Goal: Understand process/instructions: Learn how to perform a task or action

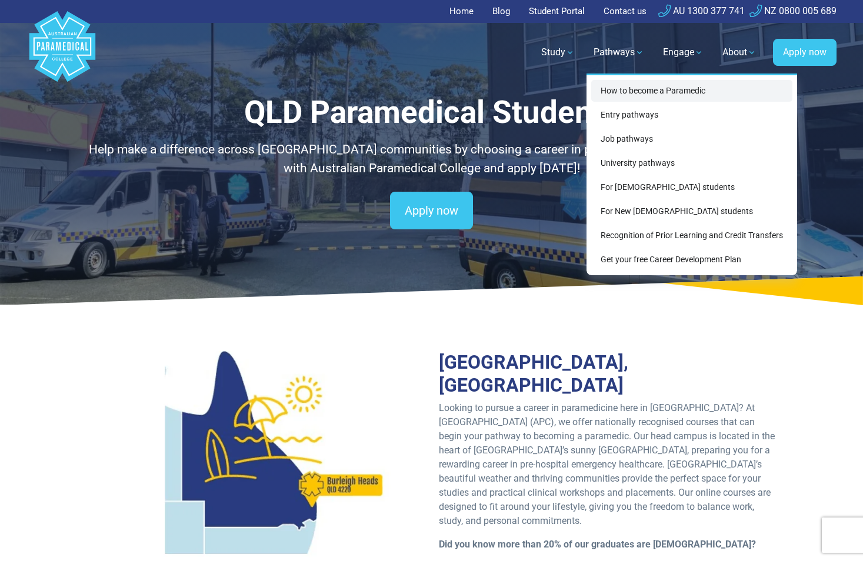
click at [643, 98] on link "How to become a Paramedic" at bounding box center [691, 91] width 201 height 22
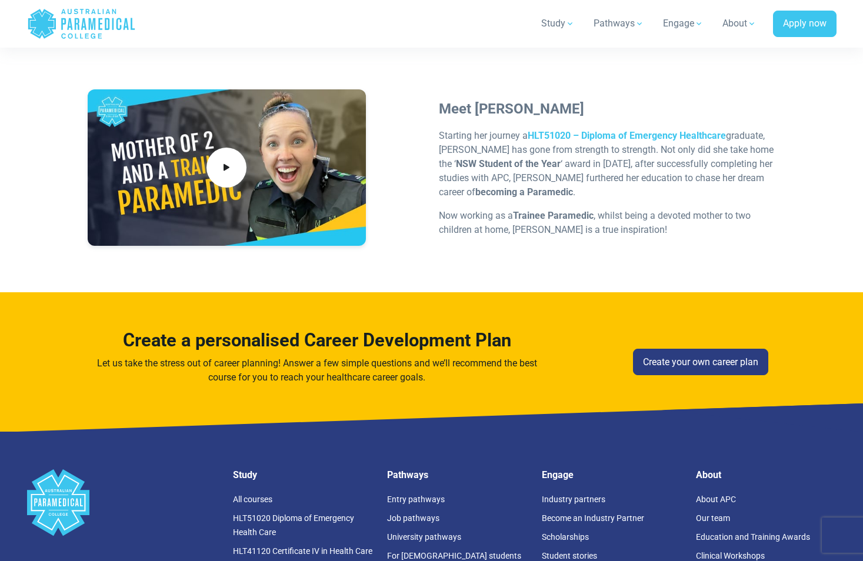
scroll to position [3589, 0]
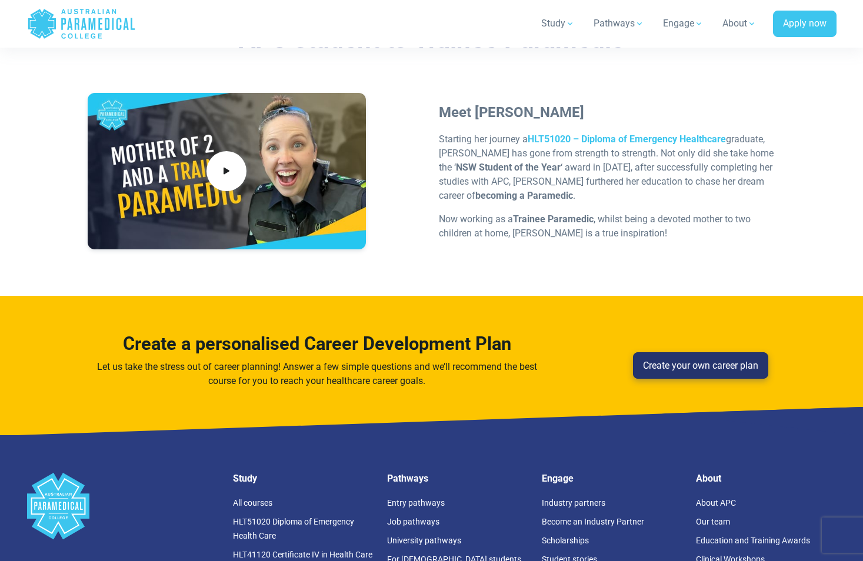
click at [648, 352] on link "Create your own career plan" at bounding box center [700, 365] width 135 height 27
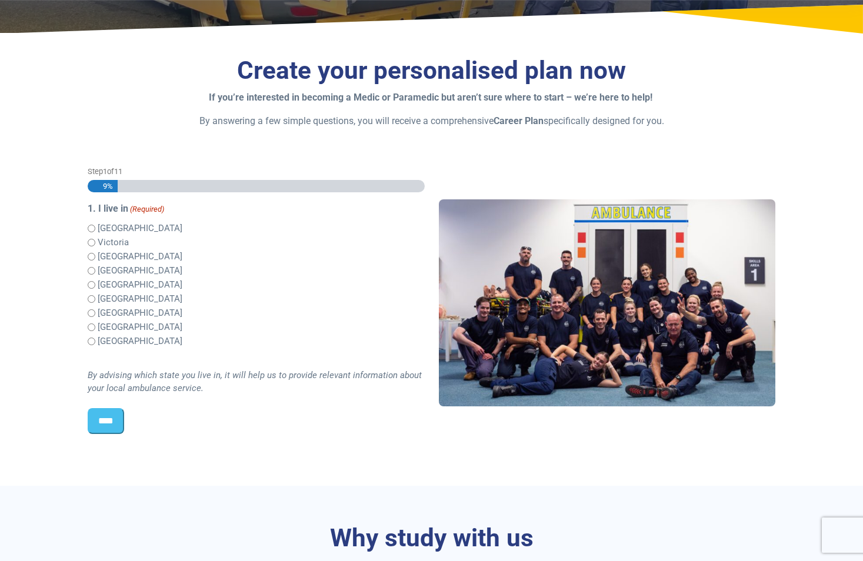
scroll to position [235, 0]
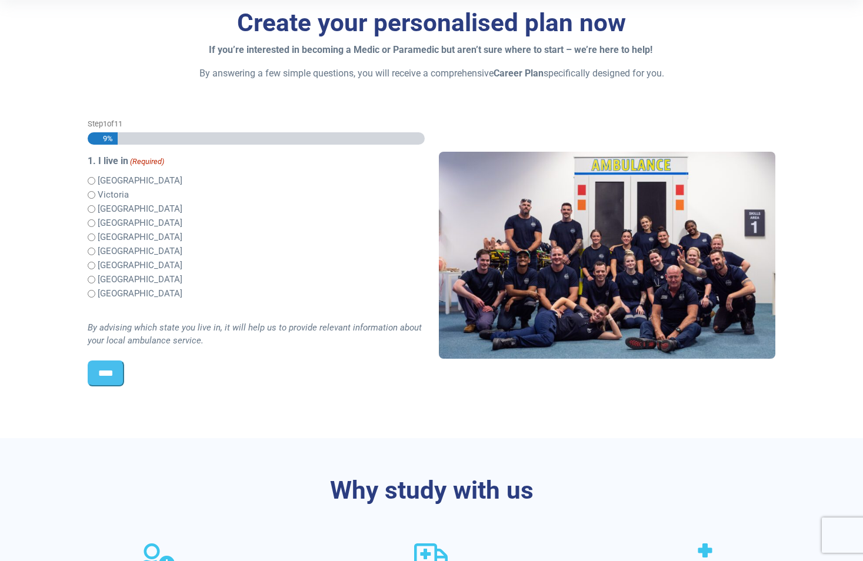
click at [109, 369] on input "****" at bounding box center [106, 374] width 36 height 26
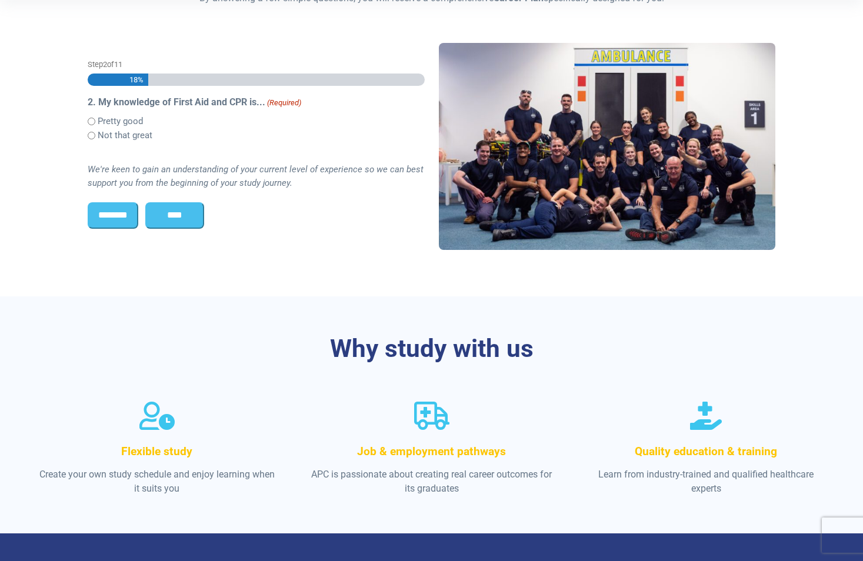
click at [115, 119] on label "Pretty good" at bounding box center [120, 122] width 45 height 14
click at [195, 216] on input "****" at bounding box center [174, 215] width 59 height 26
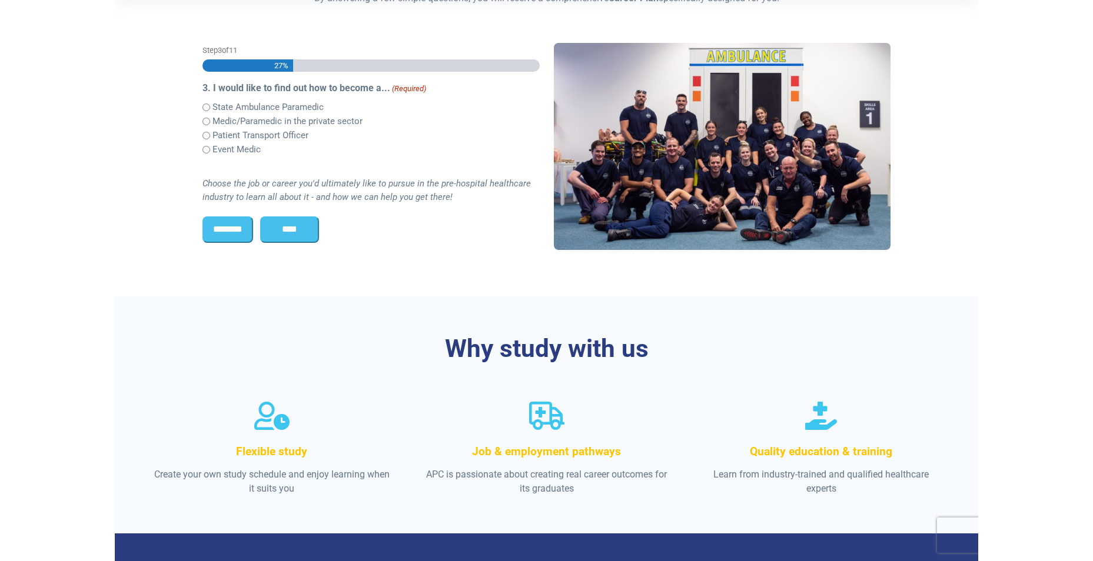
scroll to position [297, 0]
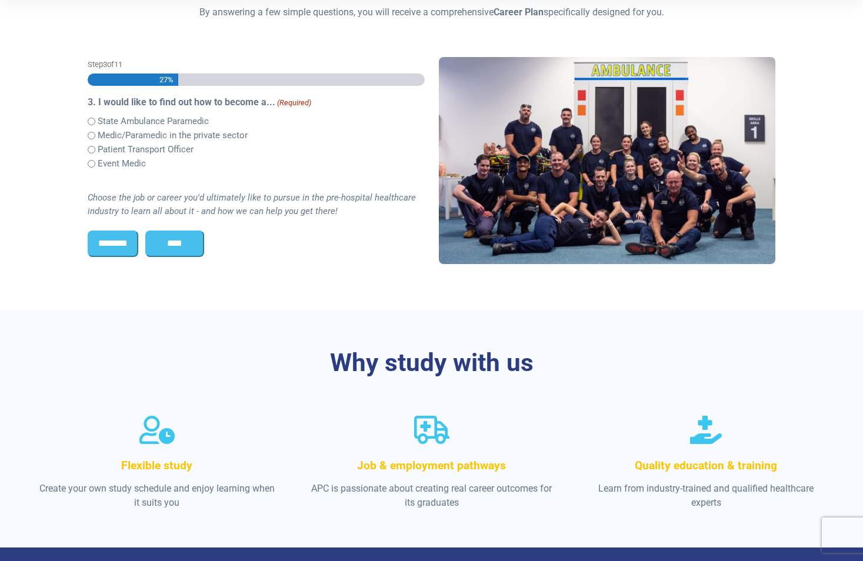
click at [157, 162] on div "Event Medic" at bounding box center [256, 164] width 337 height 14
drag, startPoint x: 155, startPoint y: 162, endPoint x: 109, endPoint y: 167, distance: 46.1
click at [109, 167] on div "Event Medic" at bounding box center [256, 164] width 337 height 14
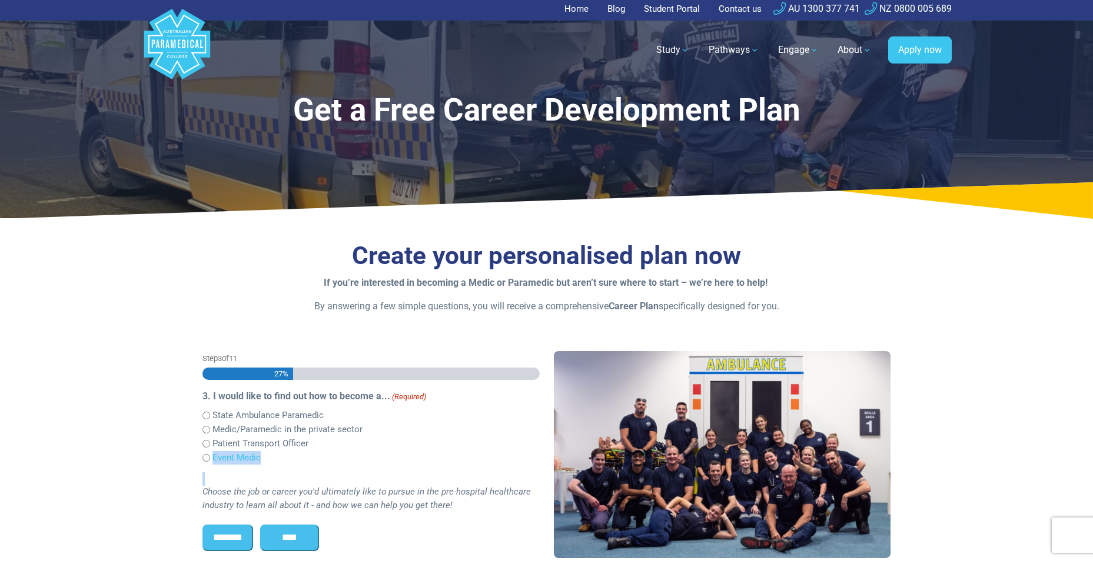
scroll to position [0, 0]
